Goal: Check status: Check status

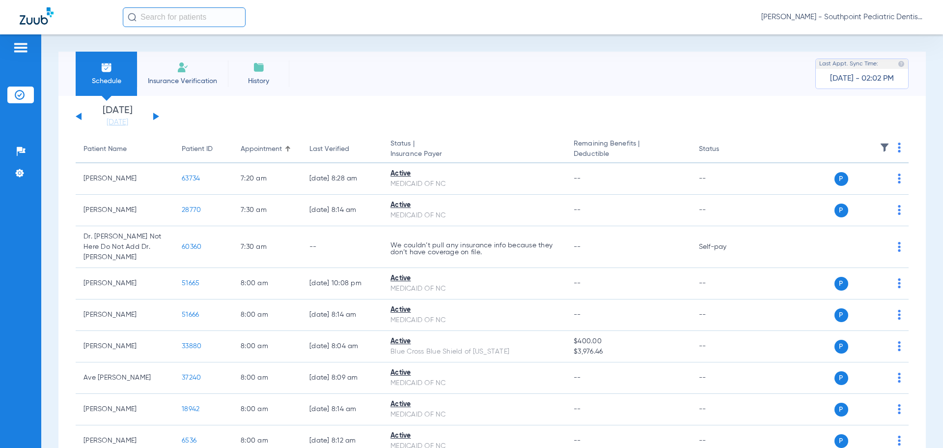
scroll to position [2662, 0]
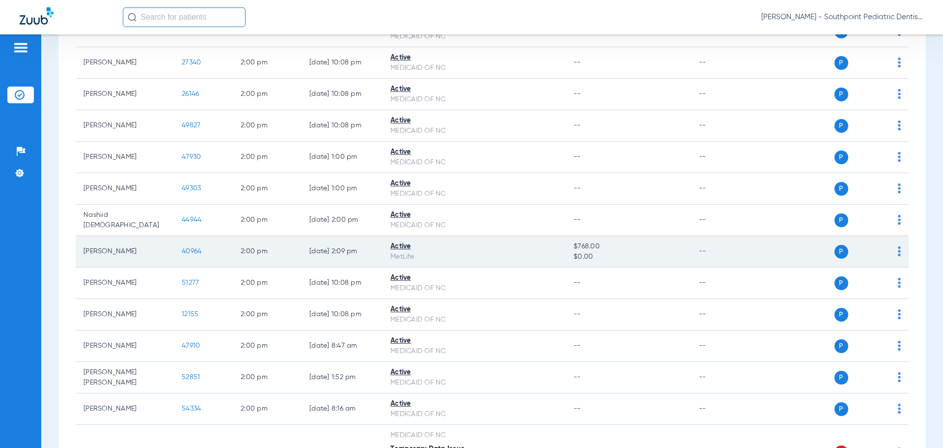
click at [195, 248] on span "40964" at bounding box center [192, 251] width 20 height 7
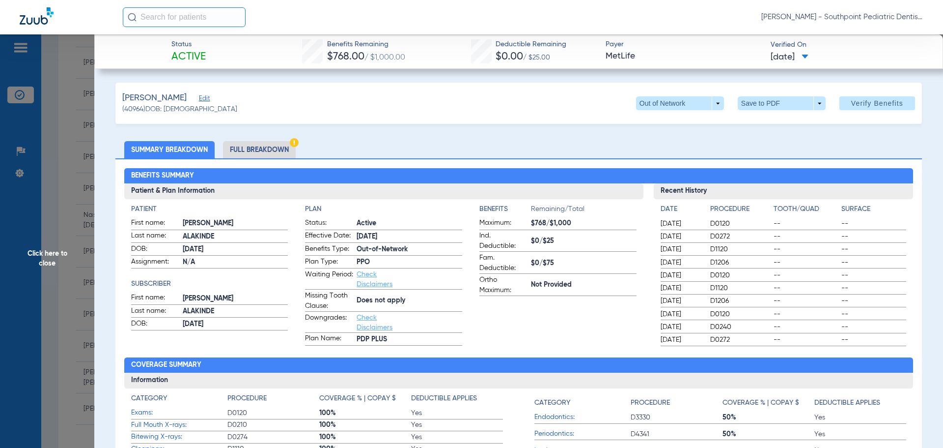
click at [63, 186] on span "Click here to close" at bounding box center [47, 258] width 94 height 448
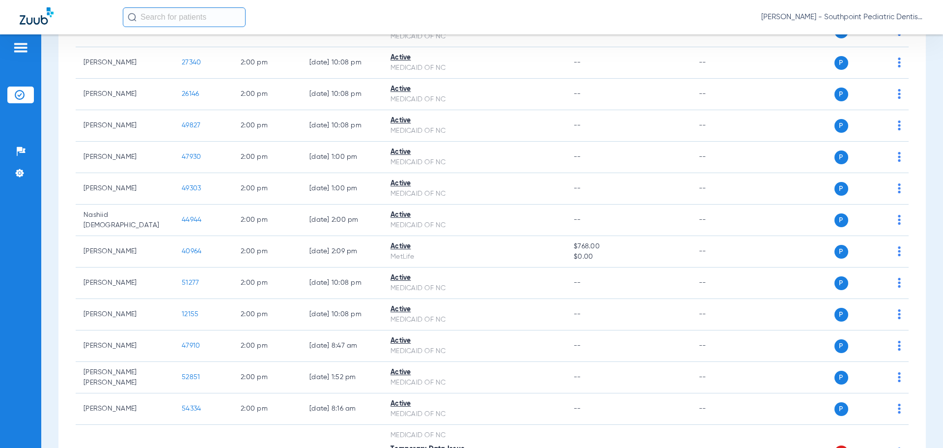
scroll to position [3000, 0]
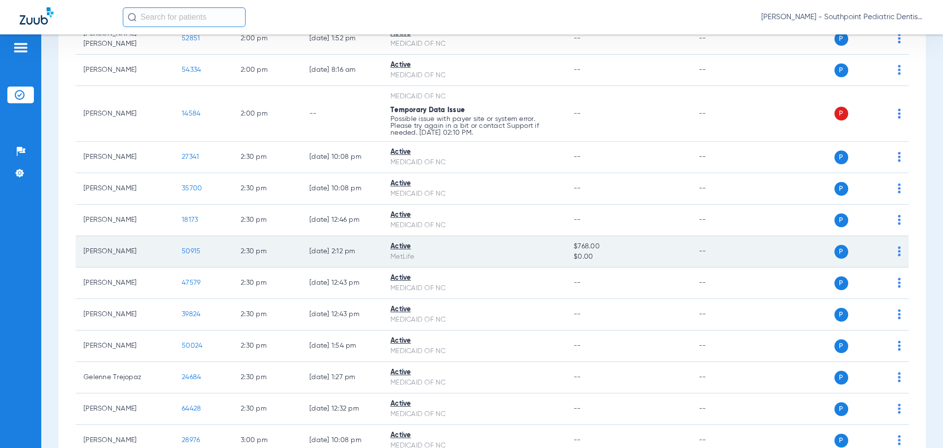
click at [199, 248] on span "50915" at bounding box center [191, 251] width 19 height 7
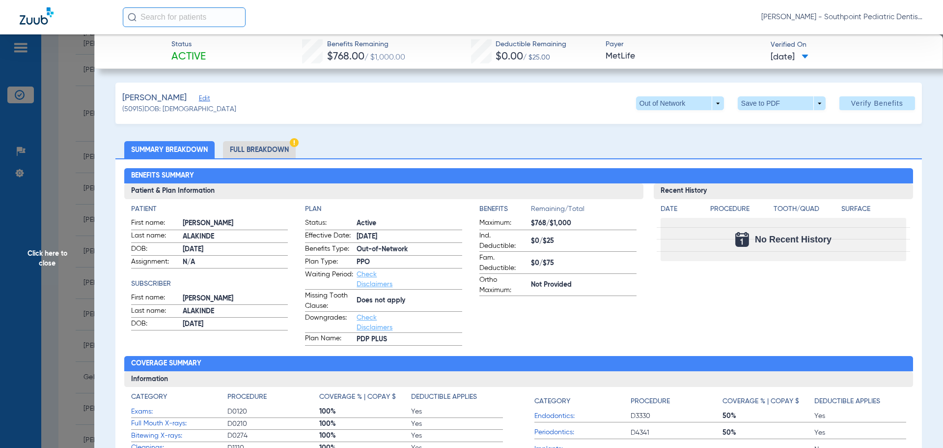
click at [84, 189] on span "Click here to close" at bounding box center [47, 258] width 94 height 448
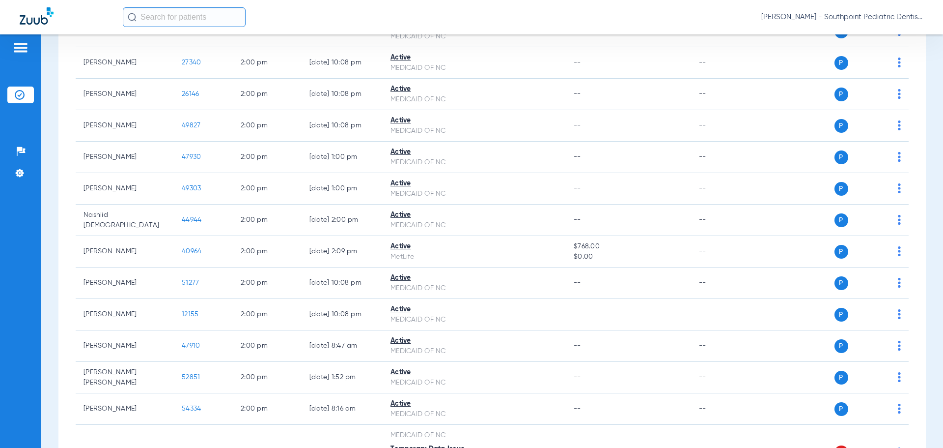
scroll to position [3283, 0]
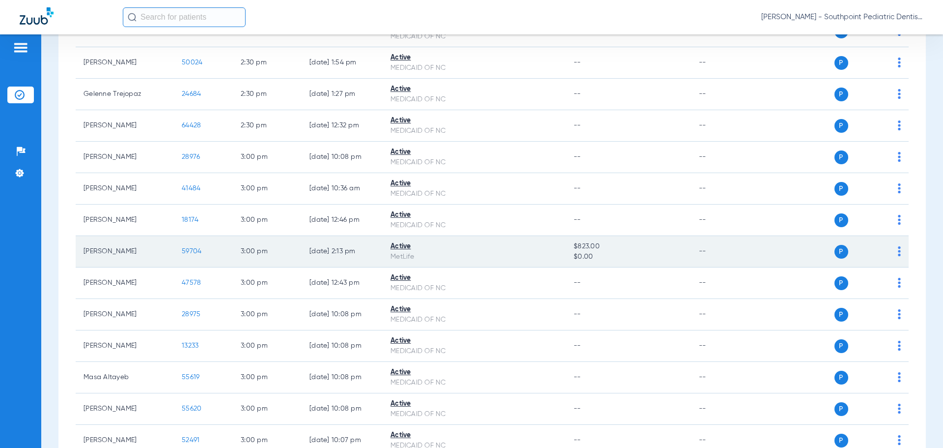
click at [196, 248] on span "59704" at bounding box center [192, 251] width 20 height 7
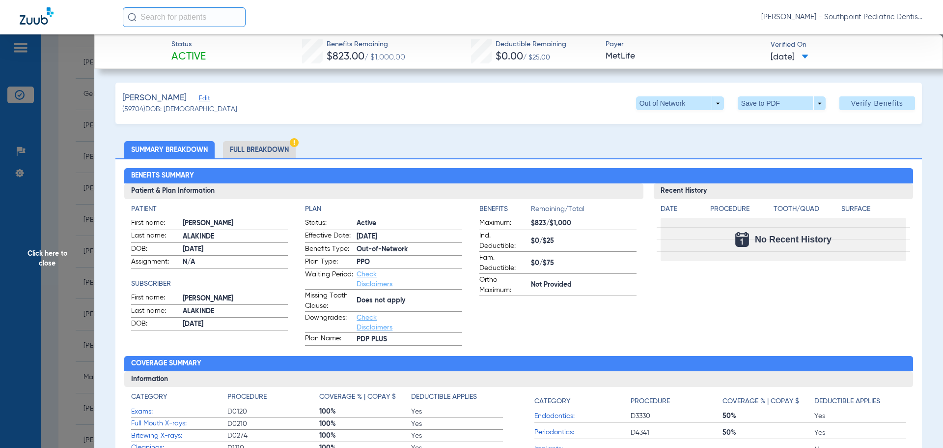
click at [58, 220] on span "Click here to close" at bounding box center [47, 258] width 94 height 448
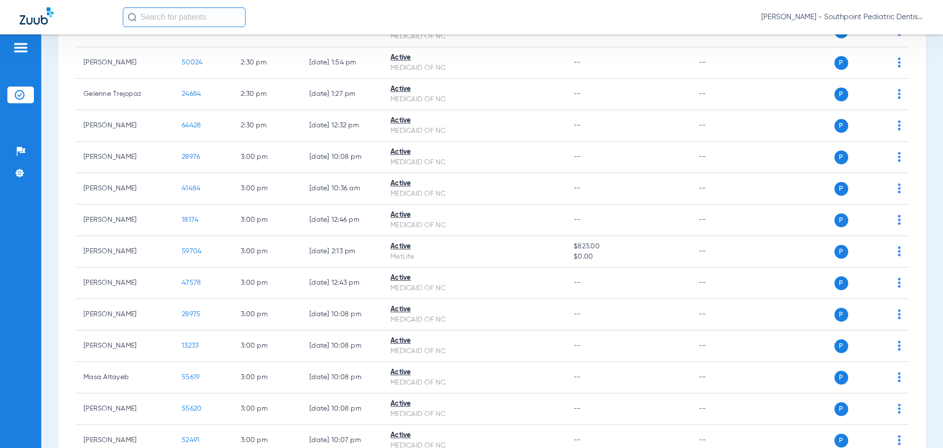
scroll to position [2662, 0]
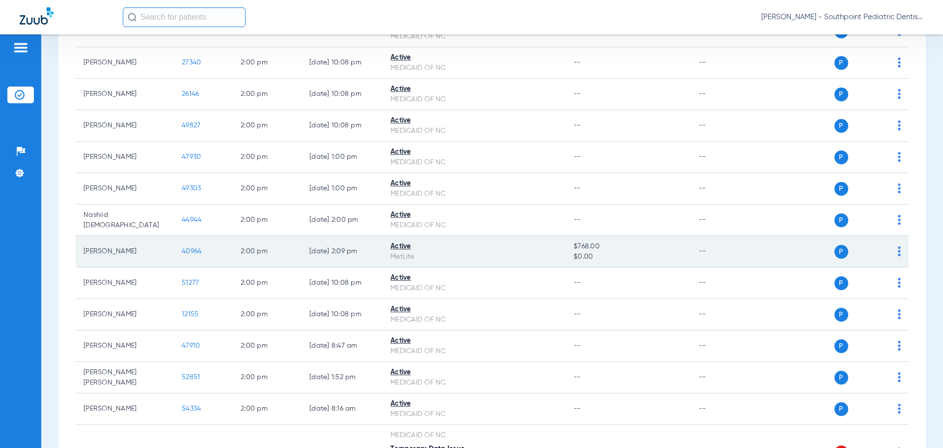
click at [188, 248] on span "40964" at bounding box center [192, 251] width 20 height 7
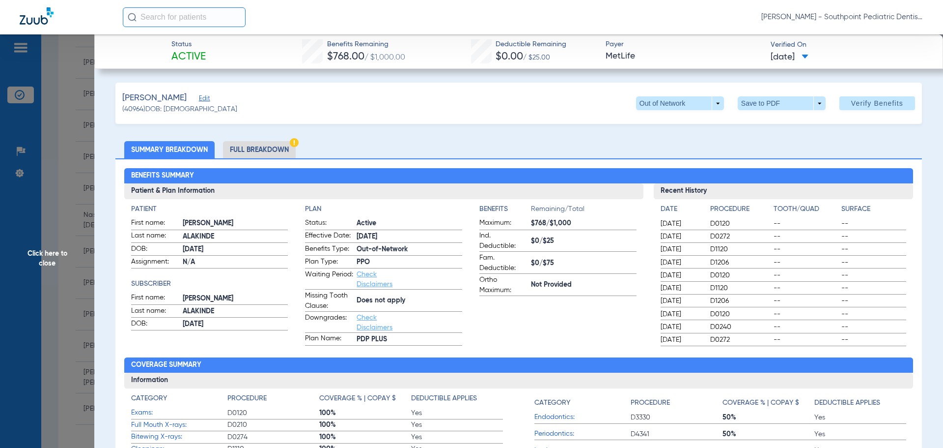
click at [73, 185] on span "Click here to close" at bounding box center [47, 258] width 94 height 448
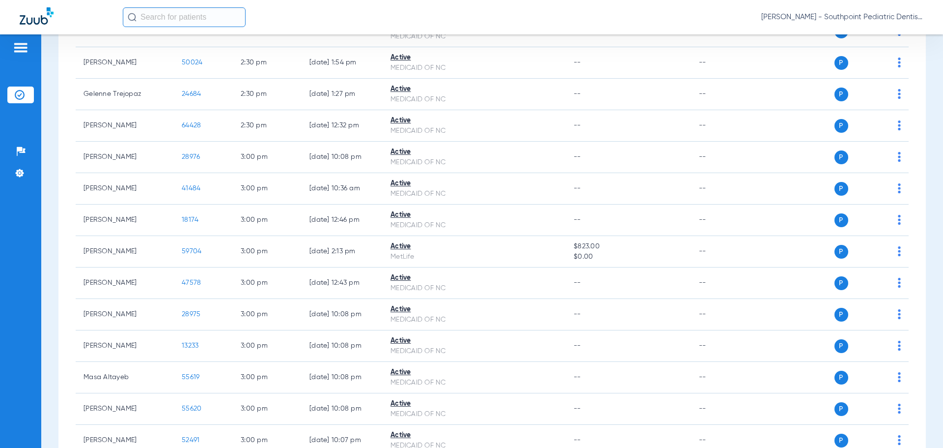
scroll to position [3000, 0]
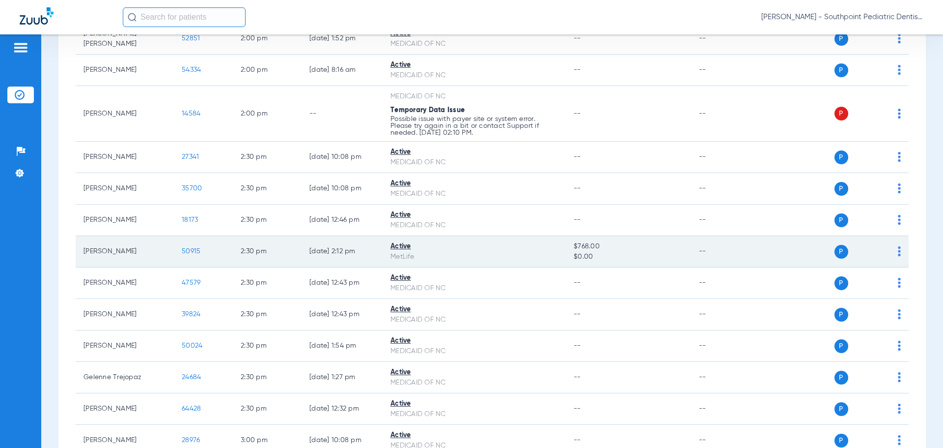
click at [196, 248] on span "50915" at bounding box center [191, 251] width 19 height 7
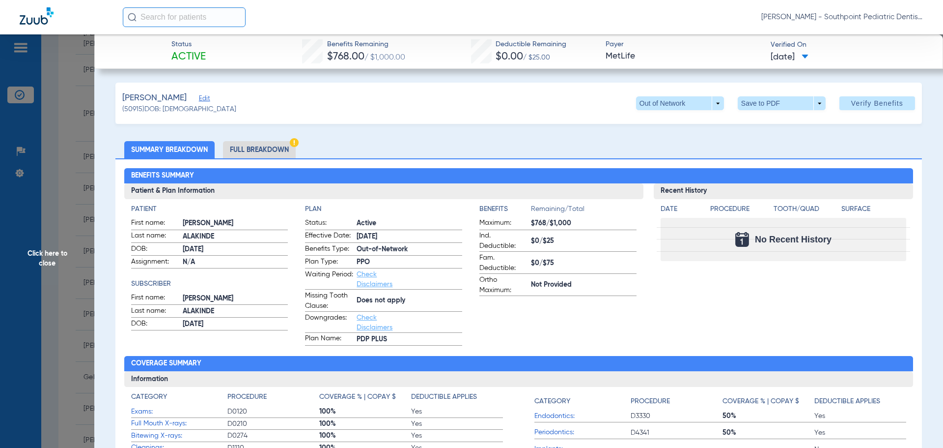
click at [276, 149] on li "Full Breakdown" at bounding box center [259, 149] width 73 height 17
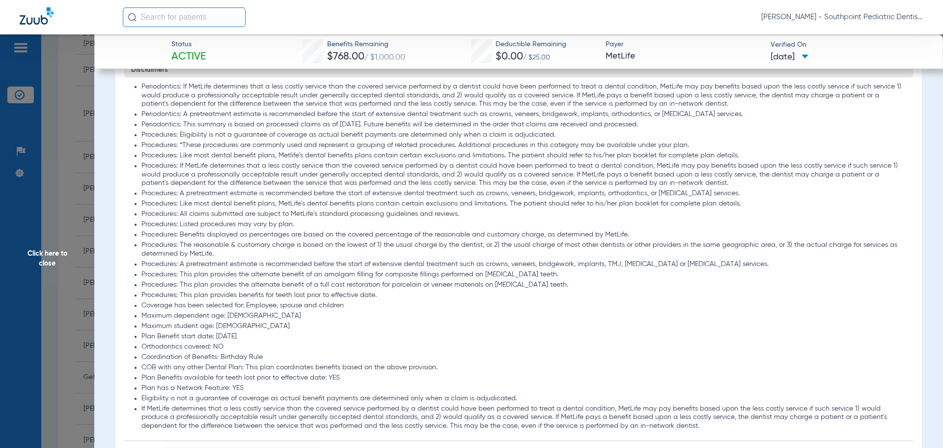
scroll to position [1081, 0]
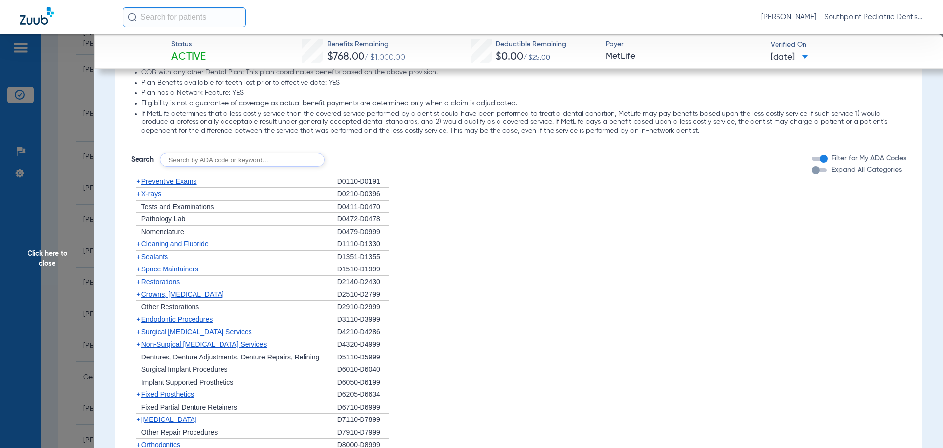
click at [259, 187] on div "+ Preventive Exams" at bounding box center [234, 181] width 206 height 13
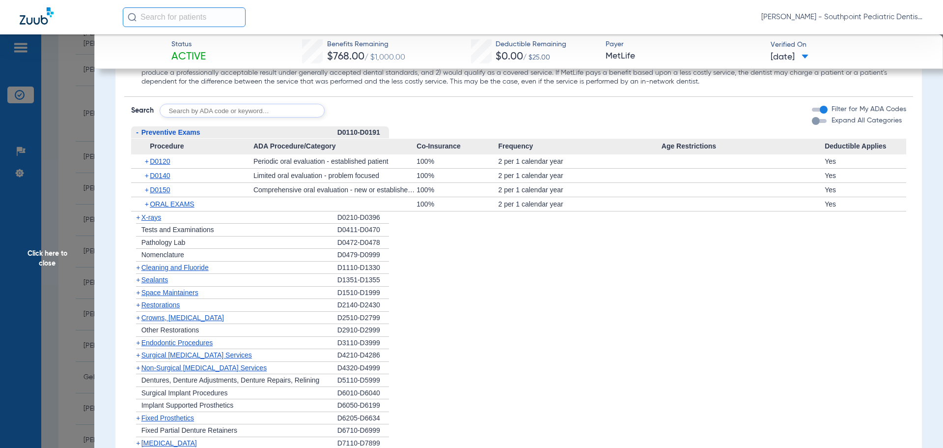
scroll to position [1179, 0]
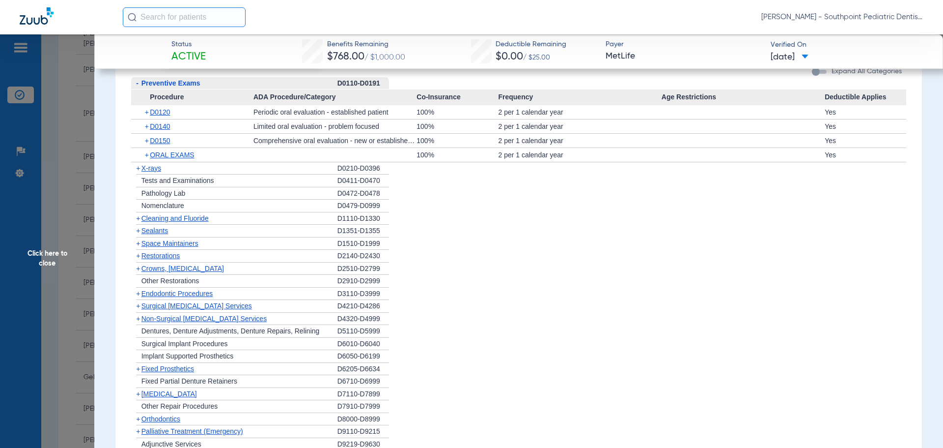
click at [286, 174] on div "+ X-rays" at bounding box center [234, 168] width 206 height 13
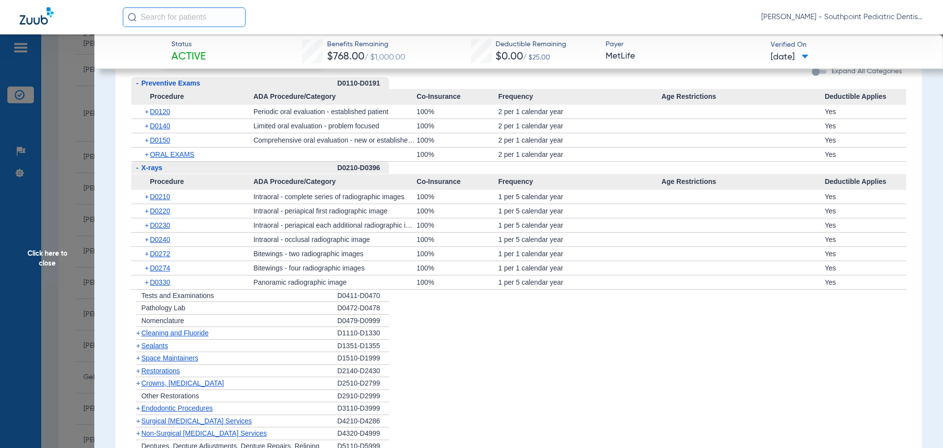
click at [238, 337] on div "+ Cleaning and Fluoride" at bounding box center [234, 333] width 206 height 13
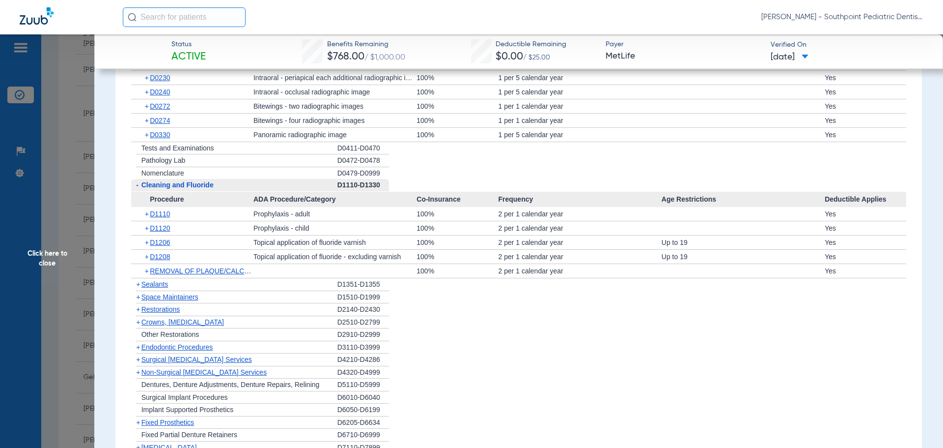
scroll to position [1376, 0]
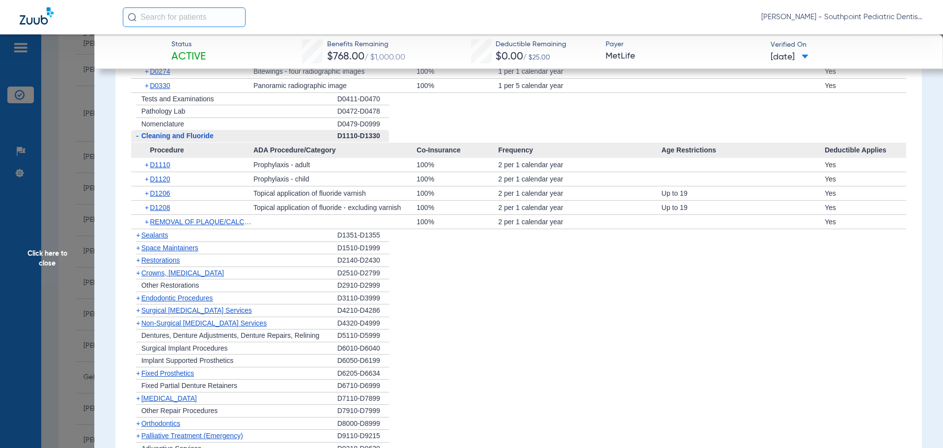
click at [311, 234] on div "+ Sealants" at bounding box center [234, 235] width 206 height 13
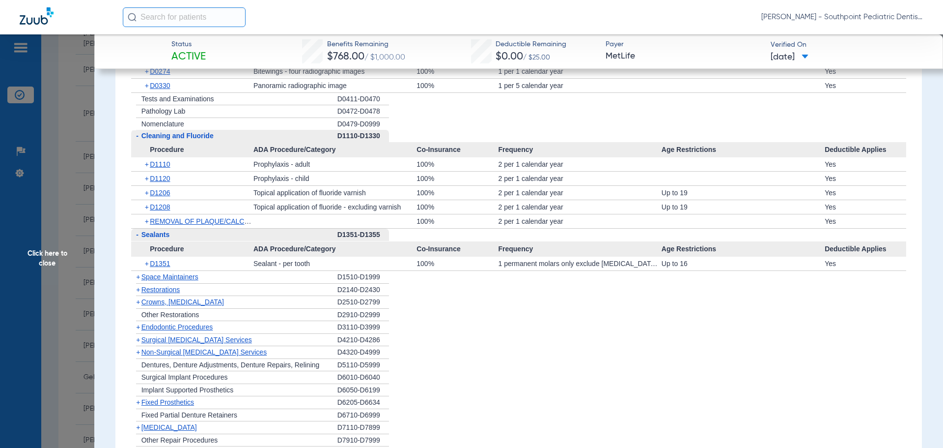
click at [281, 274] on div "+ Space Maintainers" at bounding box center [234, 277] width 206 height 13
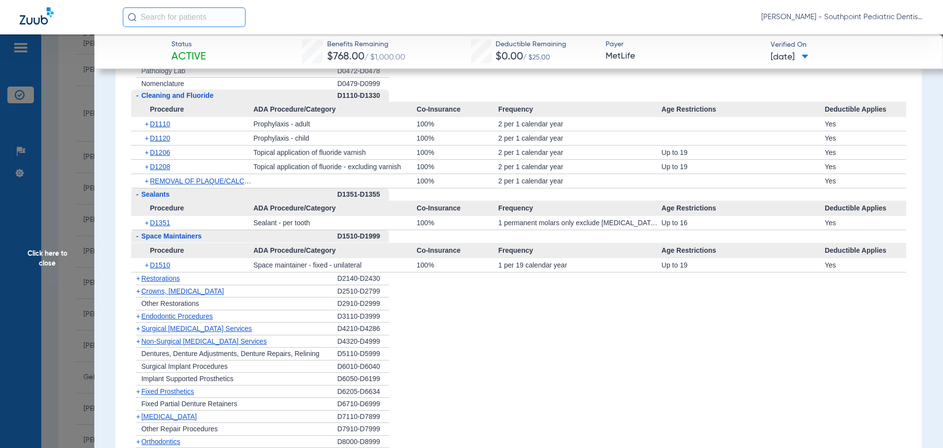
scroll to position [1425, 0]
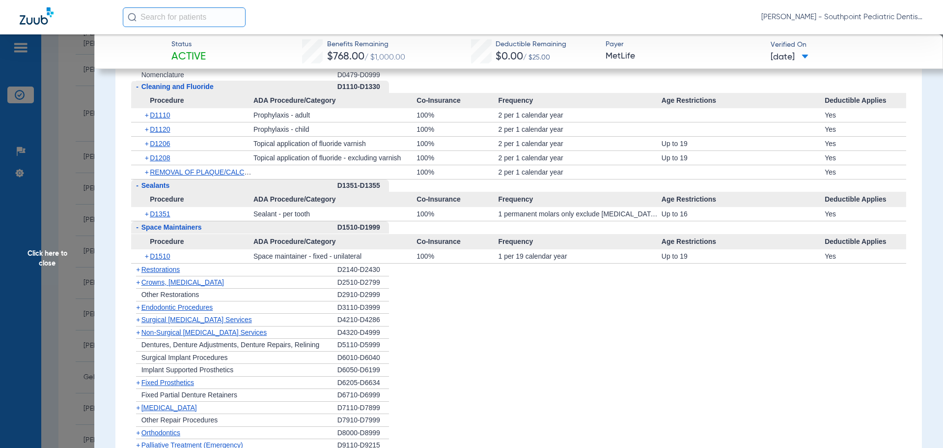
click at [296, 274] on div "+ Restorations" at bounding box center [234, 269] width 206 height 13
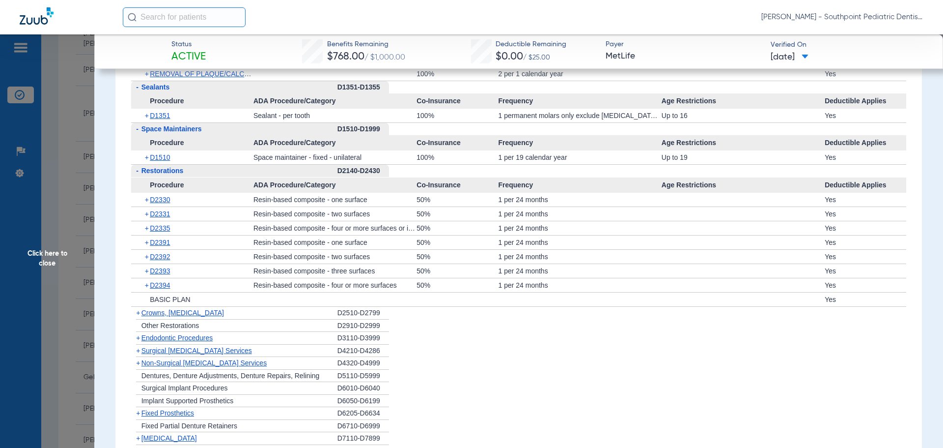
scroll to position [1572, 0]
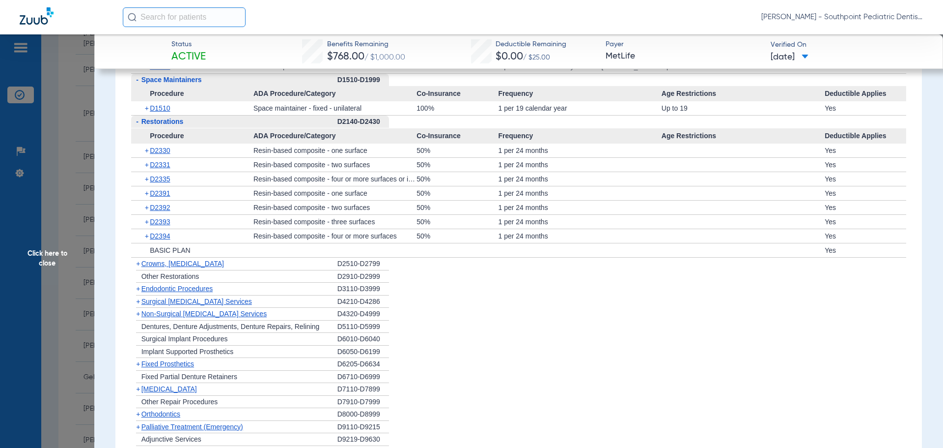
click at [277, 290] on div "+ Endodontic Procedures" at bounding box center [234, 288] width 206 height 13
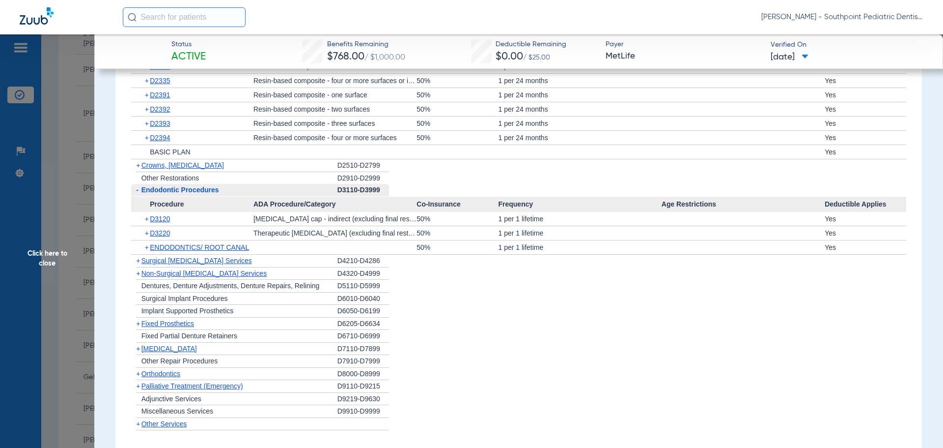
scroll to position [1720, 0]
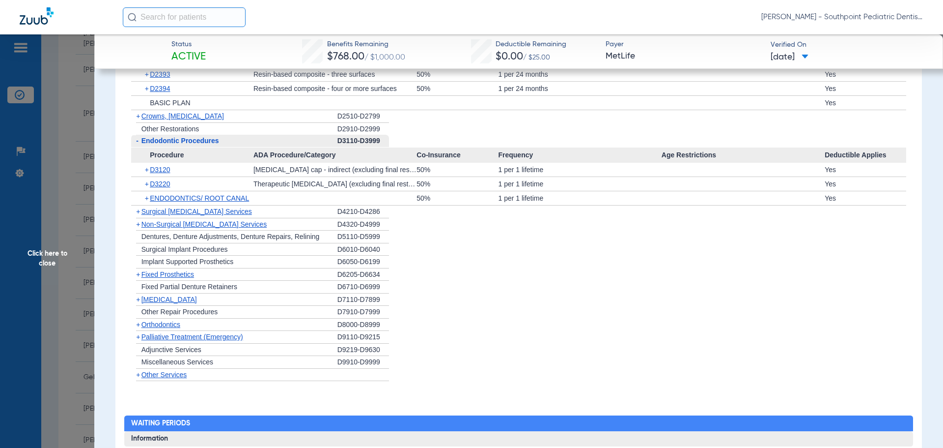
click at [261, 275] on div "+ Fixed Prosthetics" at bounding box center [234, 274] width 206 height 13
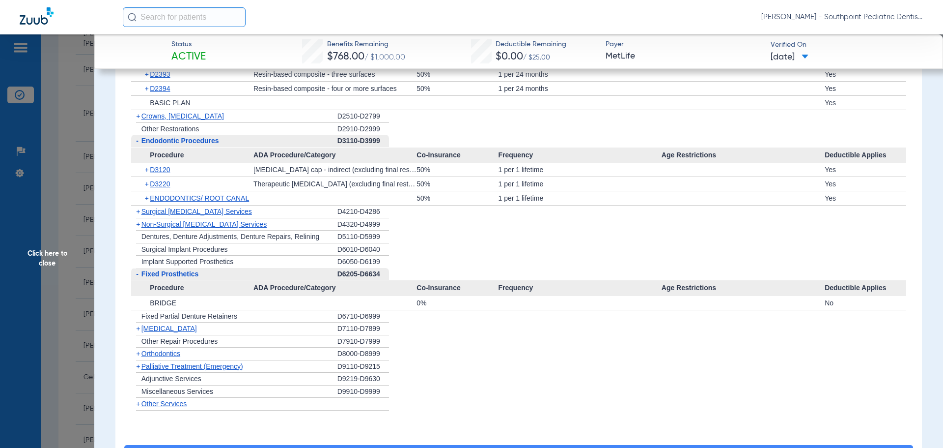
click at [278, 119] on div "+ Crowns, [MEDICAL_DATA]" at bounding box center [234, 116] width 206 height 13
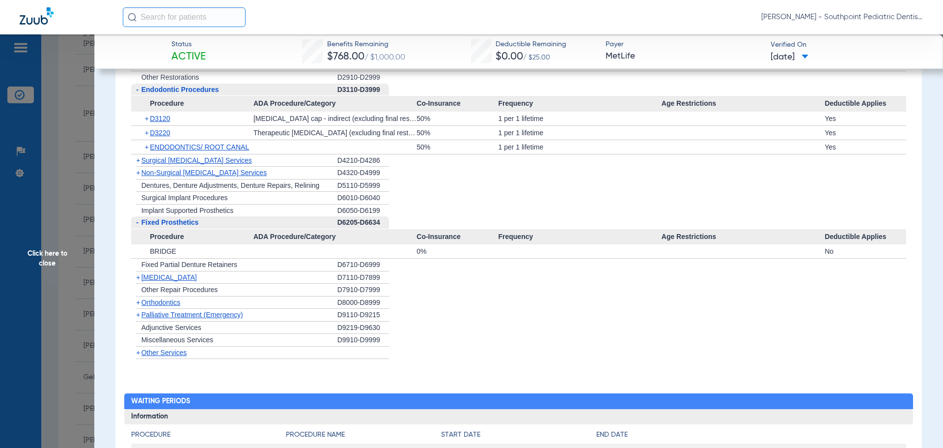
scroll to position [1866, 0]
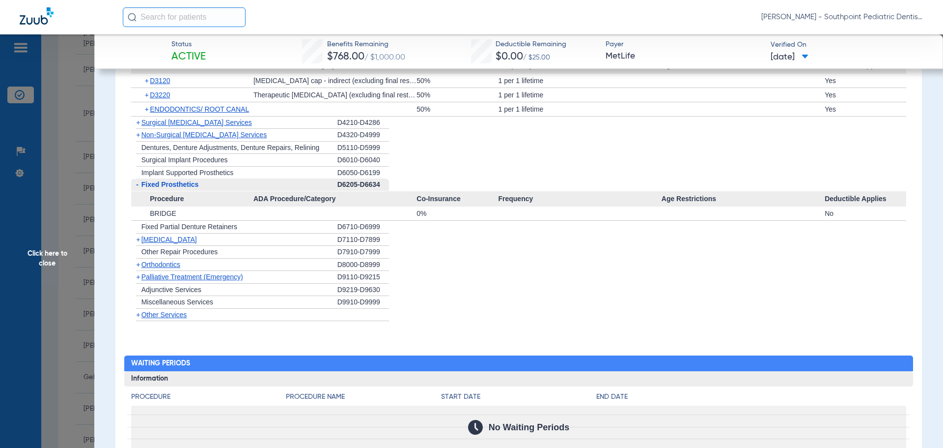
click at [219, 244] on div "+ [MEDICAL_DATA]" at bounding box center [234, 239] width 206 height 13
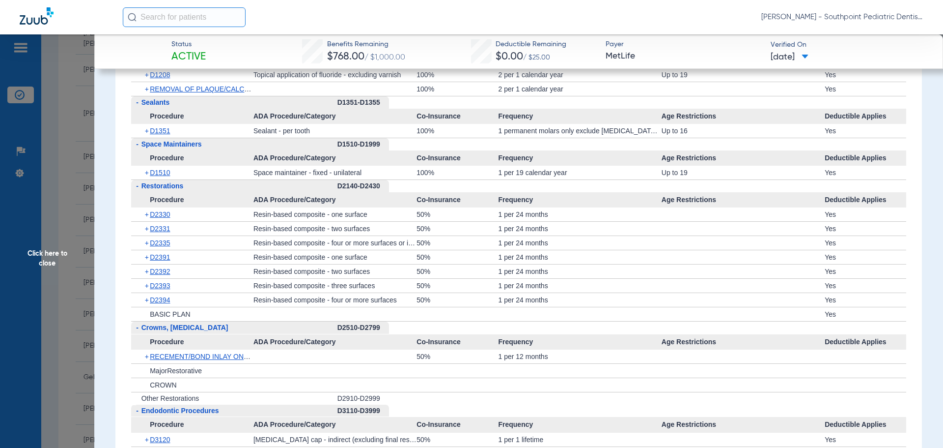
scroll to position [1496, 0]
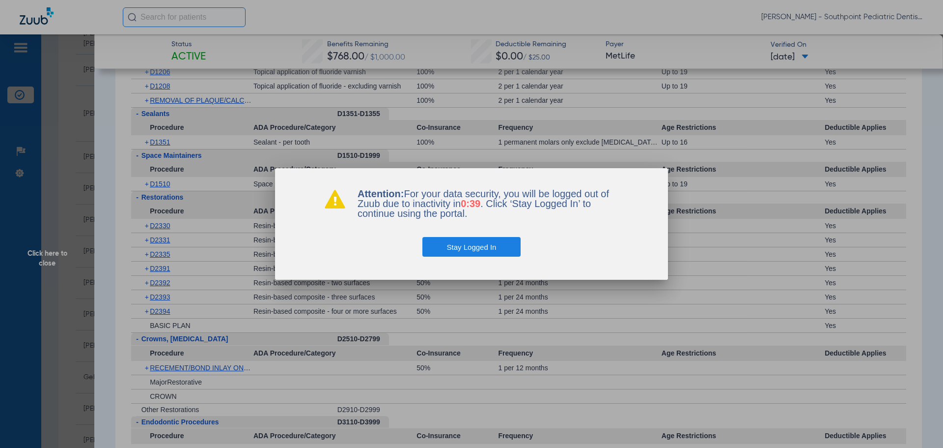
click at [496, 247] on button "Stay Logged In" at bounding box center [472, 247] width 99 height 20
